Goal: Communication & Community: Ask a question

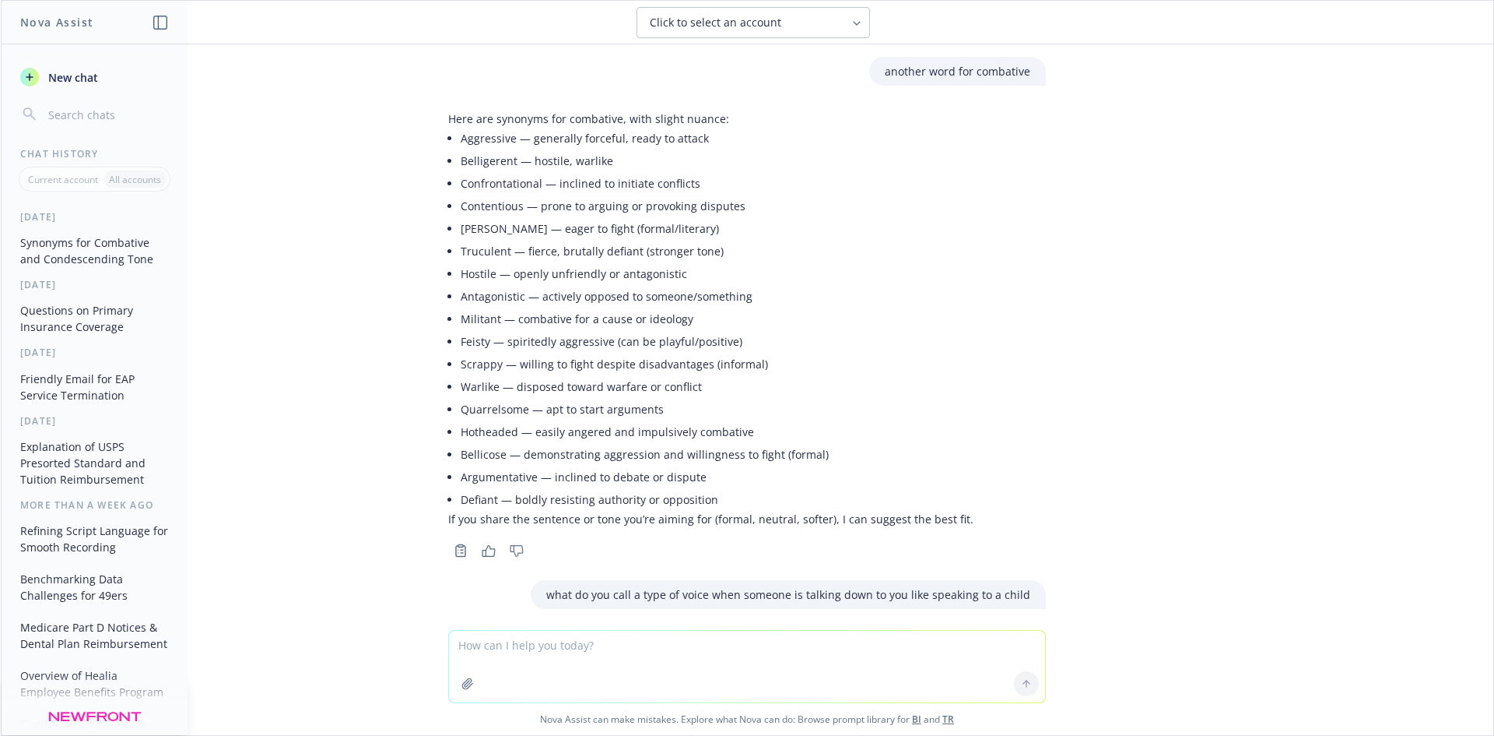
scroll to position [1158, 0]
